Goal: Check status

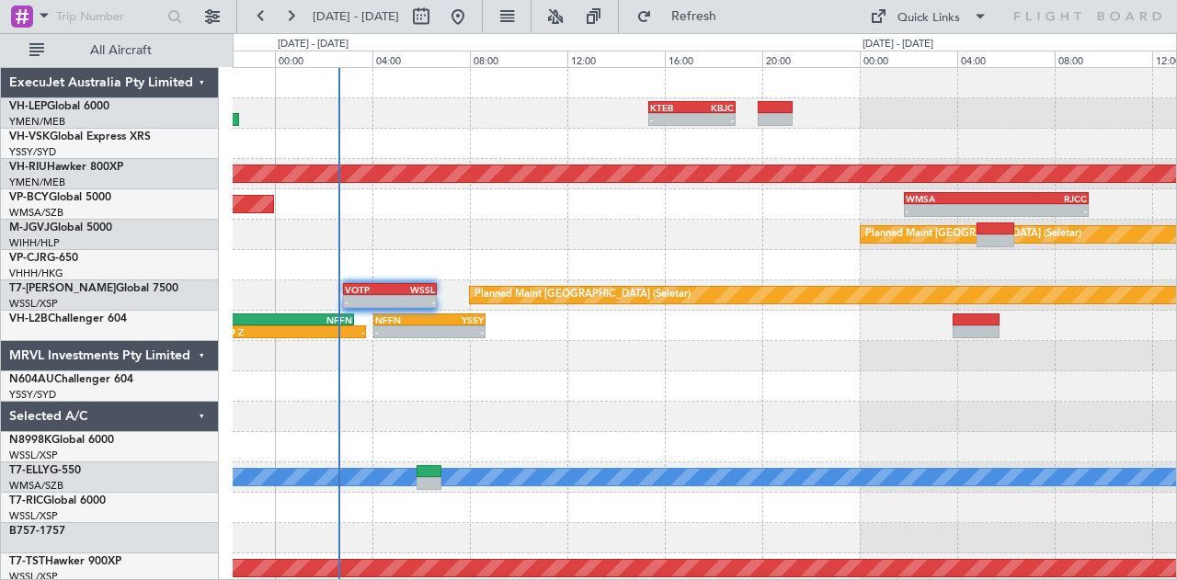
click at [393, 219] on div "- - KTEB 15:20 Z KBJC 18:55 Z Planned Maint Melbourne (Essendon) Planned Maint …" at bounding box center [705, 568] width 944 height 1001
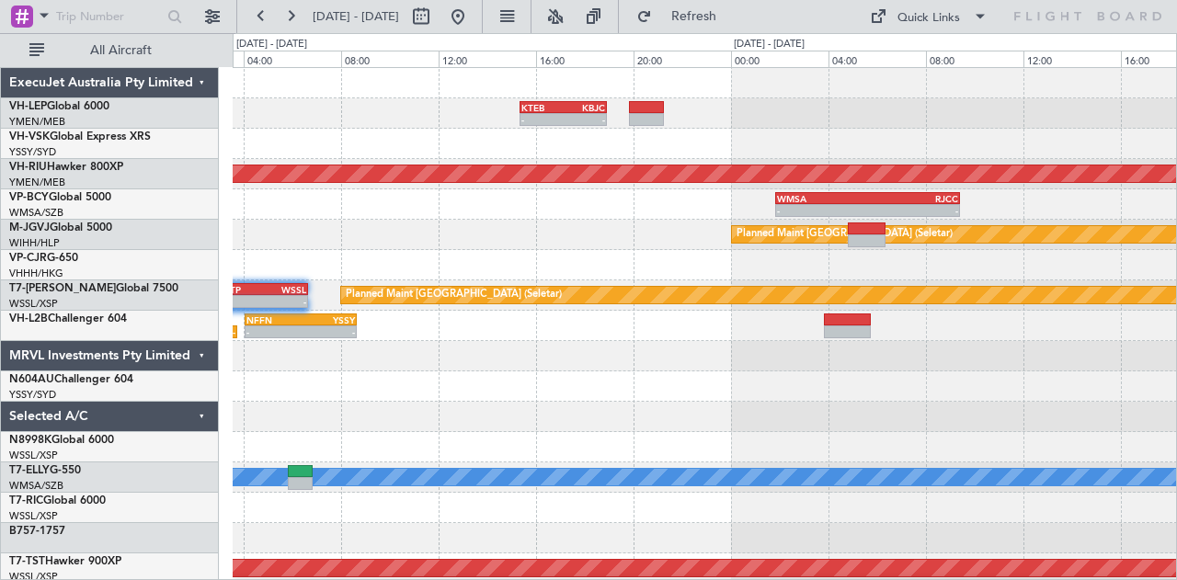
click at [274, 229] on div "Planned Maint [GEOGRAPHIC_DATA] (Seletar)" at bounding box center [705, 235] width 944 height 30
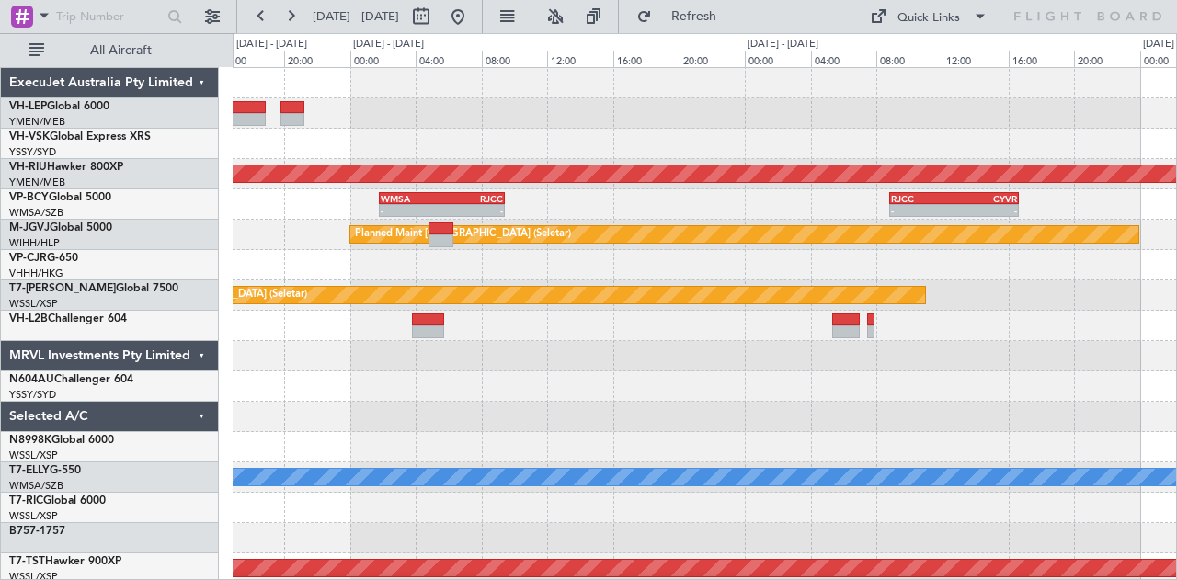
click at [587, 229] on div "Planned Maint Melbourne (Essendon) - - WMSA 01:50 Z RJCC 09:25 Z - - RJCC 08:50…" at bounding box center [705, 568] width 944 height 1001
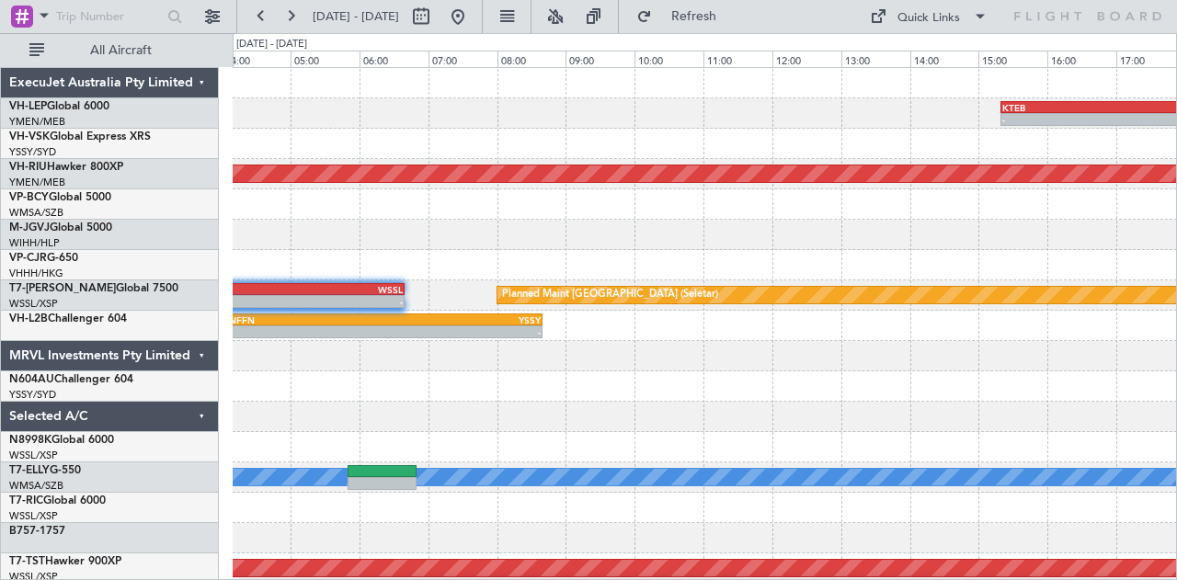
click at [558, 365] on div at bounding box center [705, 356] width 944 height 30
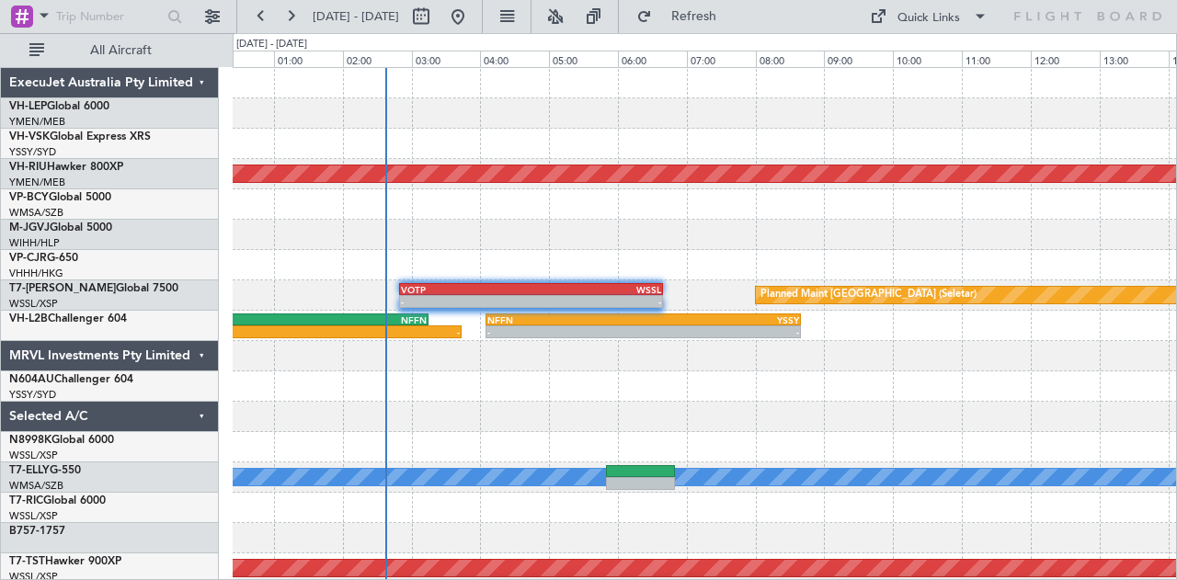
click at [562, 375] on div at bounding box center [705, 386] width 944 height 30
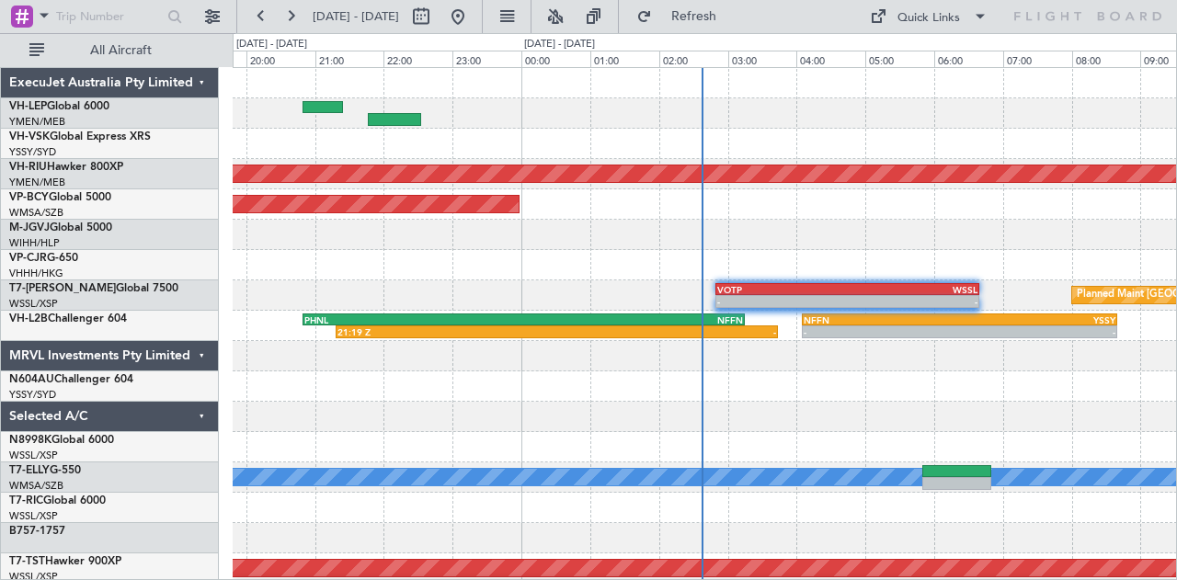
click at [549, 393] on div "Planned Maint Melbourne (Essendon) Planned Maint Kuala Lumpur (Sultan Abdul Azi…" at bounding box center [705, 568] width 944 height 1001
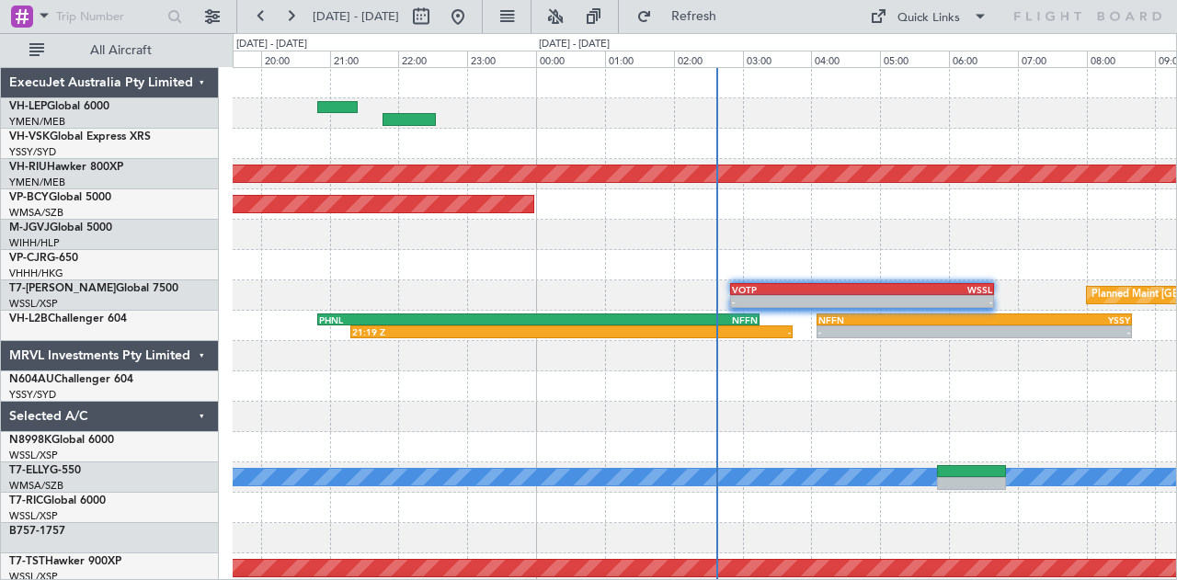
click at [428, 437] on div "Planned Maint Melbourne (Essendon) Planned Maint Kuala Lumpur (Sultan Abdul Azi…" at bounding box center [705, 568] width 944 height 1001
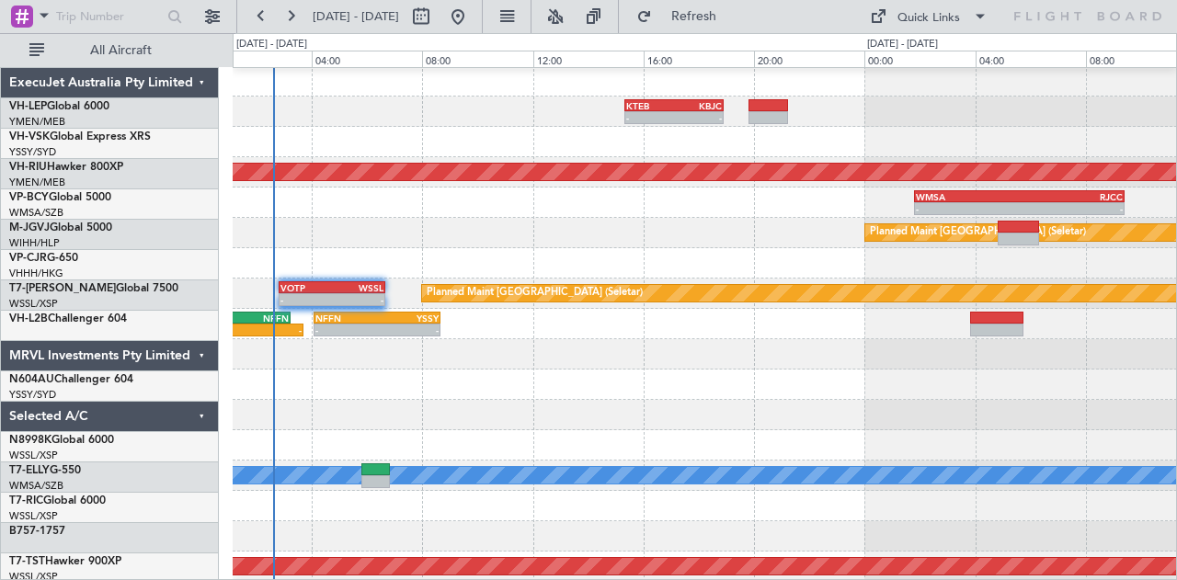
click at [412, 394] on div at bounding box center [705, 385] width 944 height 30
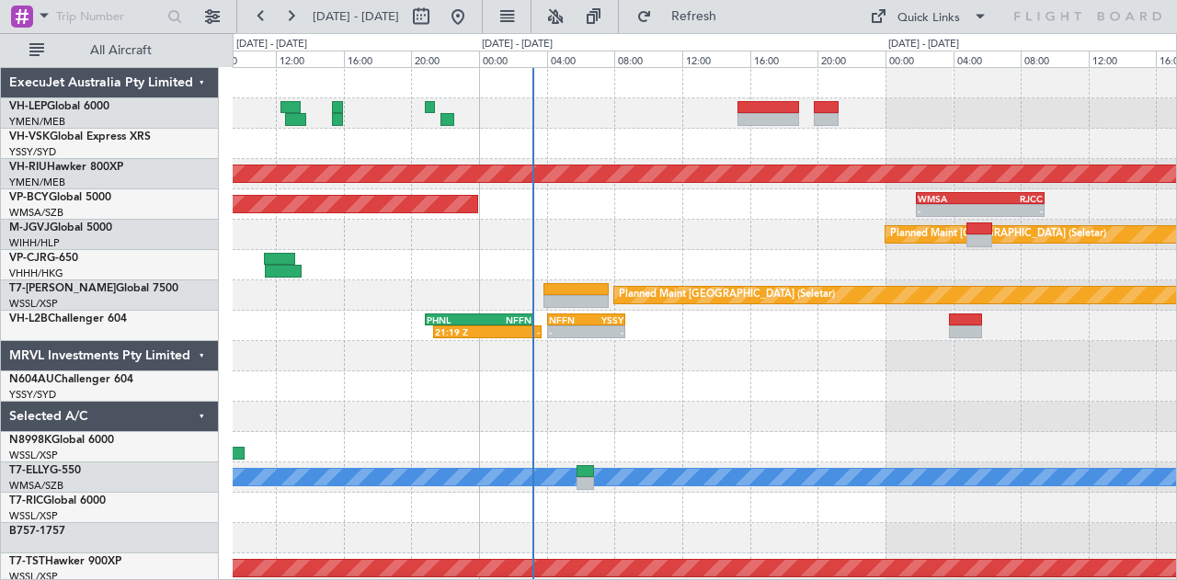
click at [607, 267] on div "Planned Maint [GEOGRAPHIC_DATA] ([GEOGRAPHIC_DATA]) Planned Maint [GEOGRAPHIC_D…" at bounding box center [705, 568] width 944 height 1001
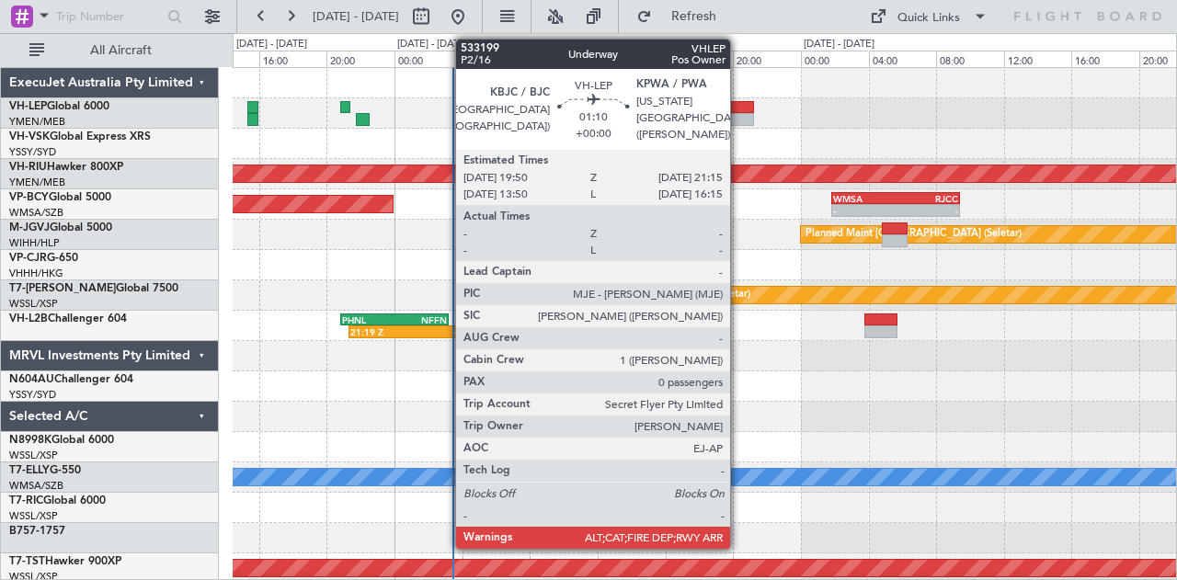
click at [739, 115] on div at bounding box center [741, 119] width 25 height 13
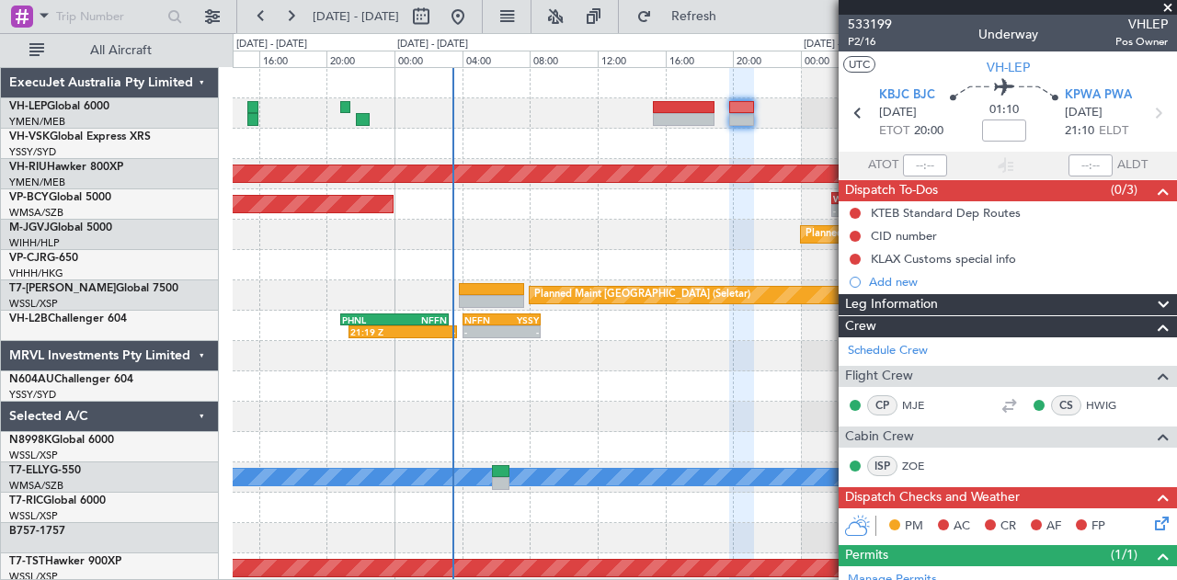
click at [532, 262] on div "Planned Maint [GEOGRAPHIC_DATA] ([GEOGRAPHIC_DATA]) Planned Maint [GEOGRAPHIC_D…" at bounding box center [705, 568] width 944 height 1001
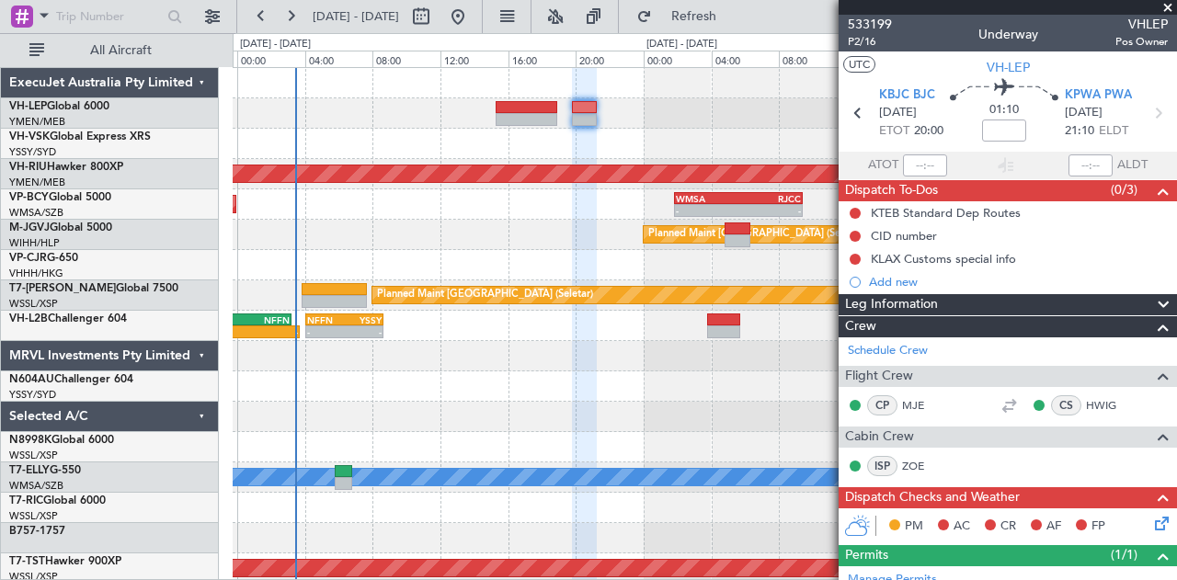
click at [441, 153] on div at bounding box center [705, 144] width 944 height 30
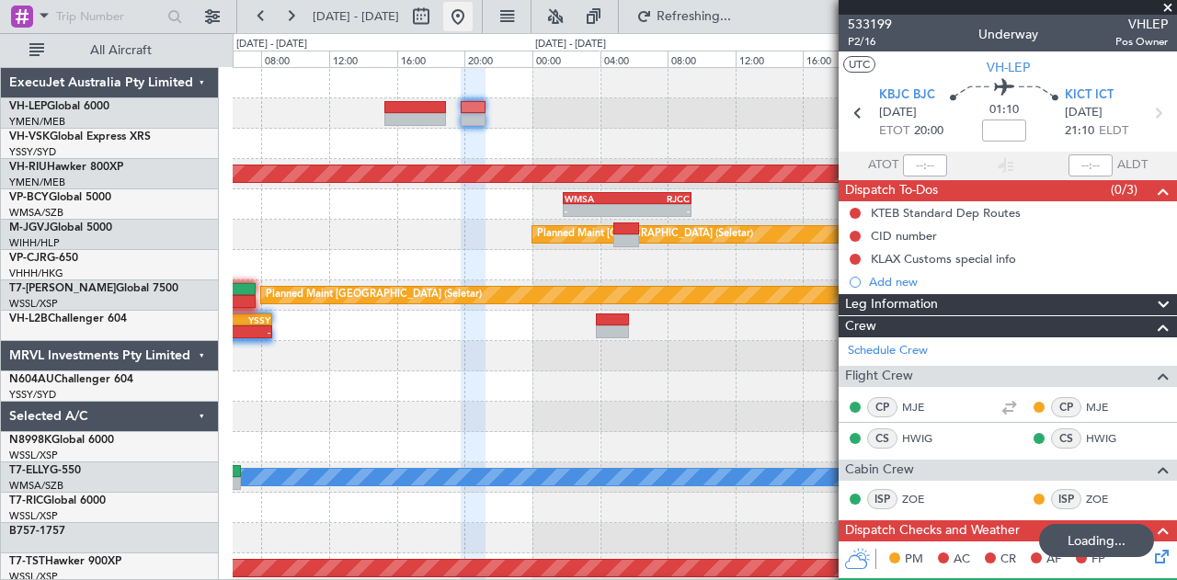
type input "-00:10"
